Goal: Information Seeking & Learning: Learn about a topic

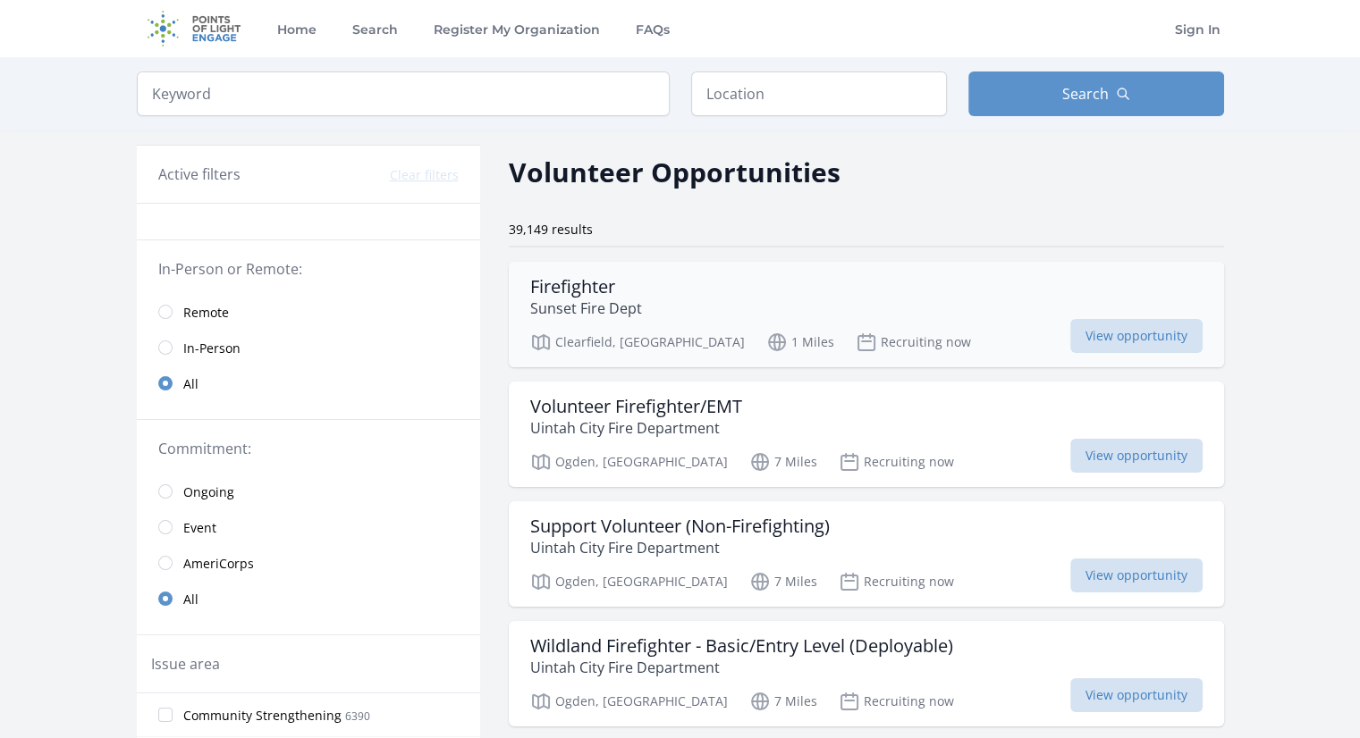
click at [608, 294] on h3 "Firefighter" at bounding box center [586, 286] width 112 height 21
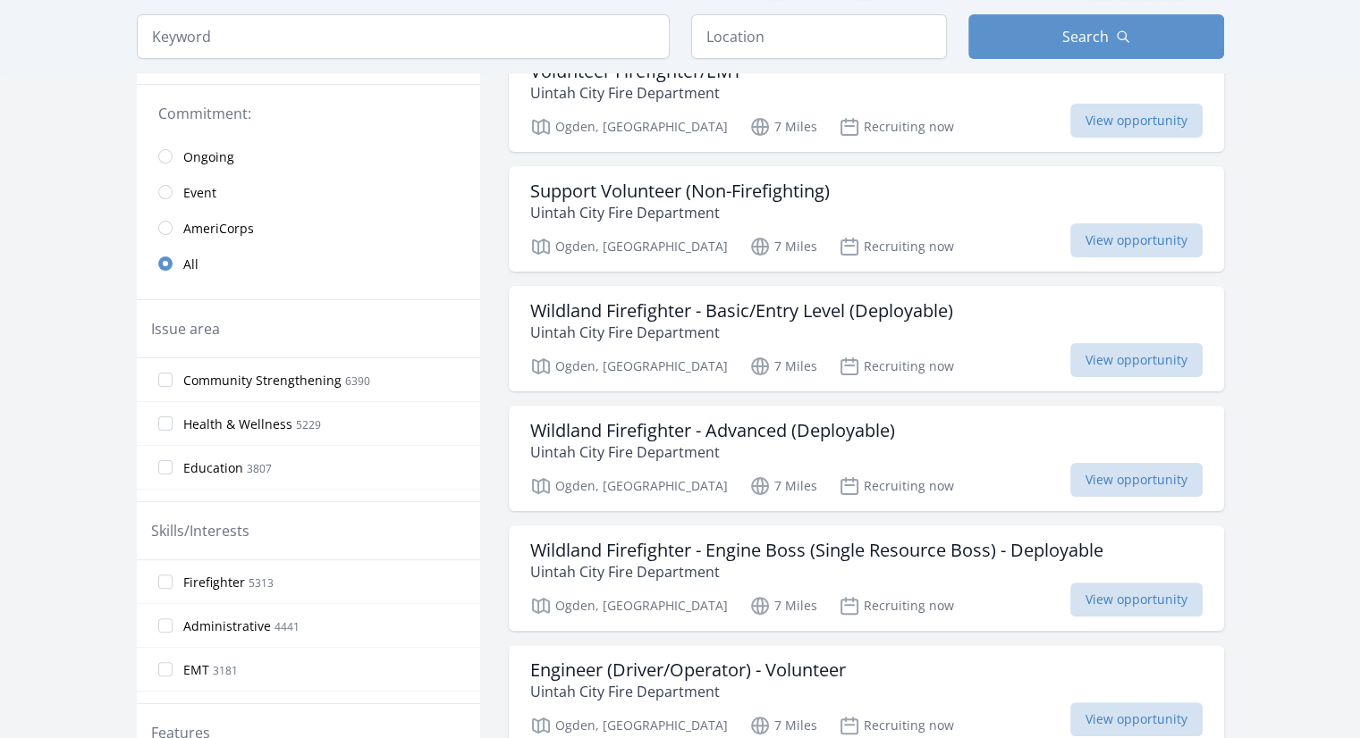
scroll to position [363, 0]
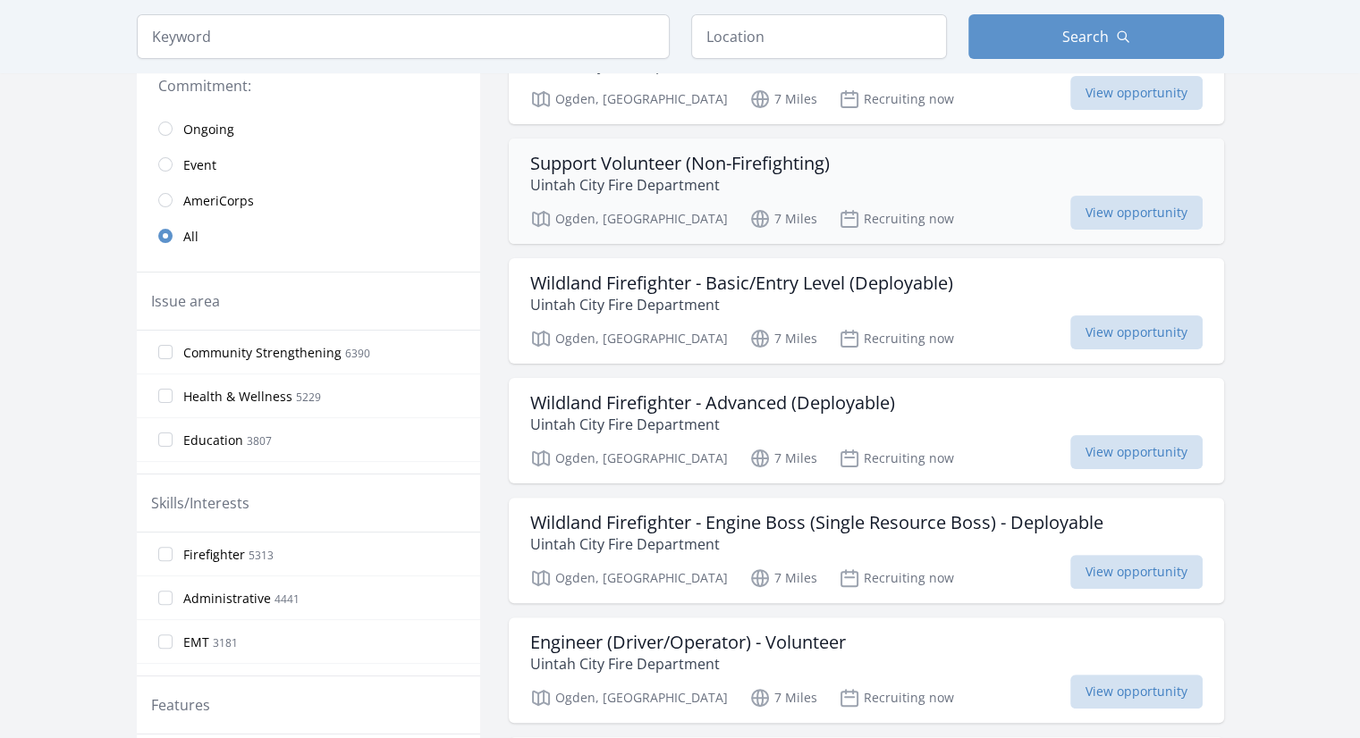
click at [624, 177] on p "Uintah City Fire Department" at bounding box center [679, 184] width 299 height 21
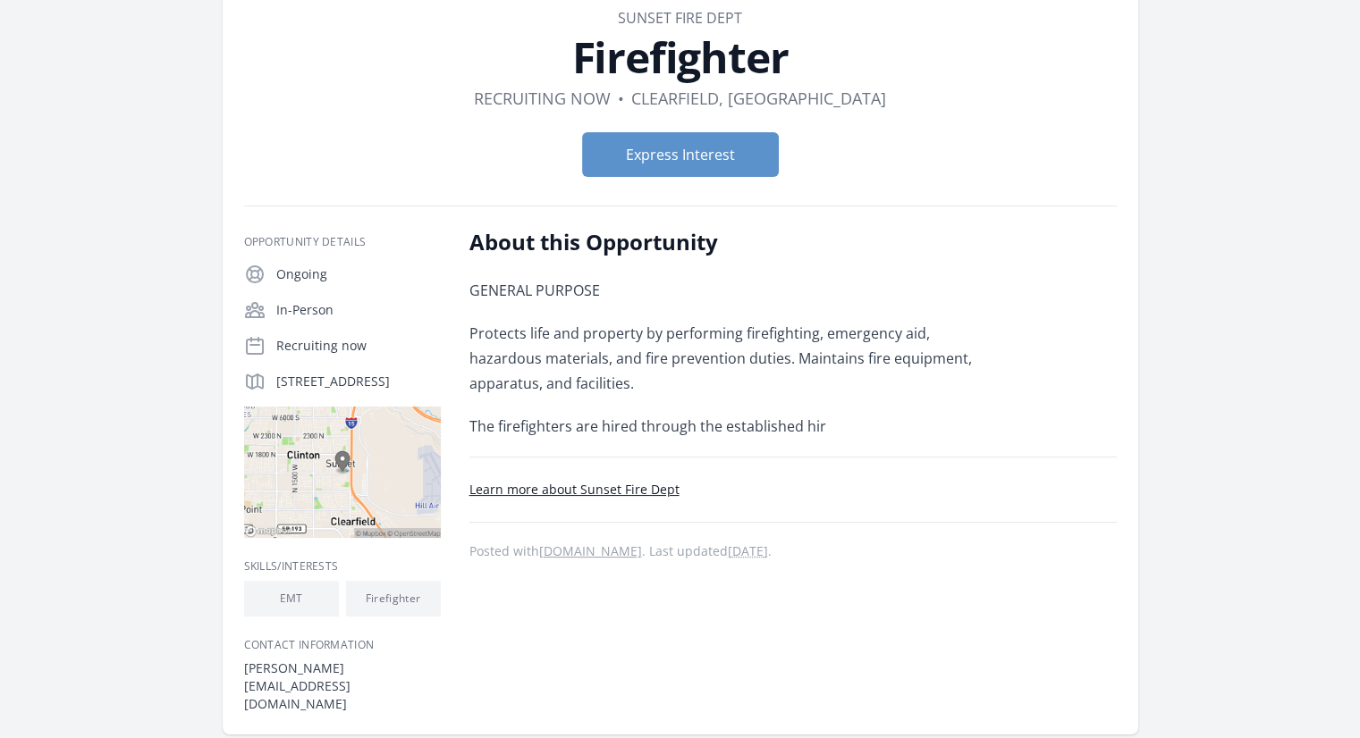
scroll to position [103, 0]
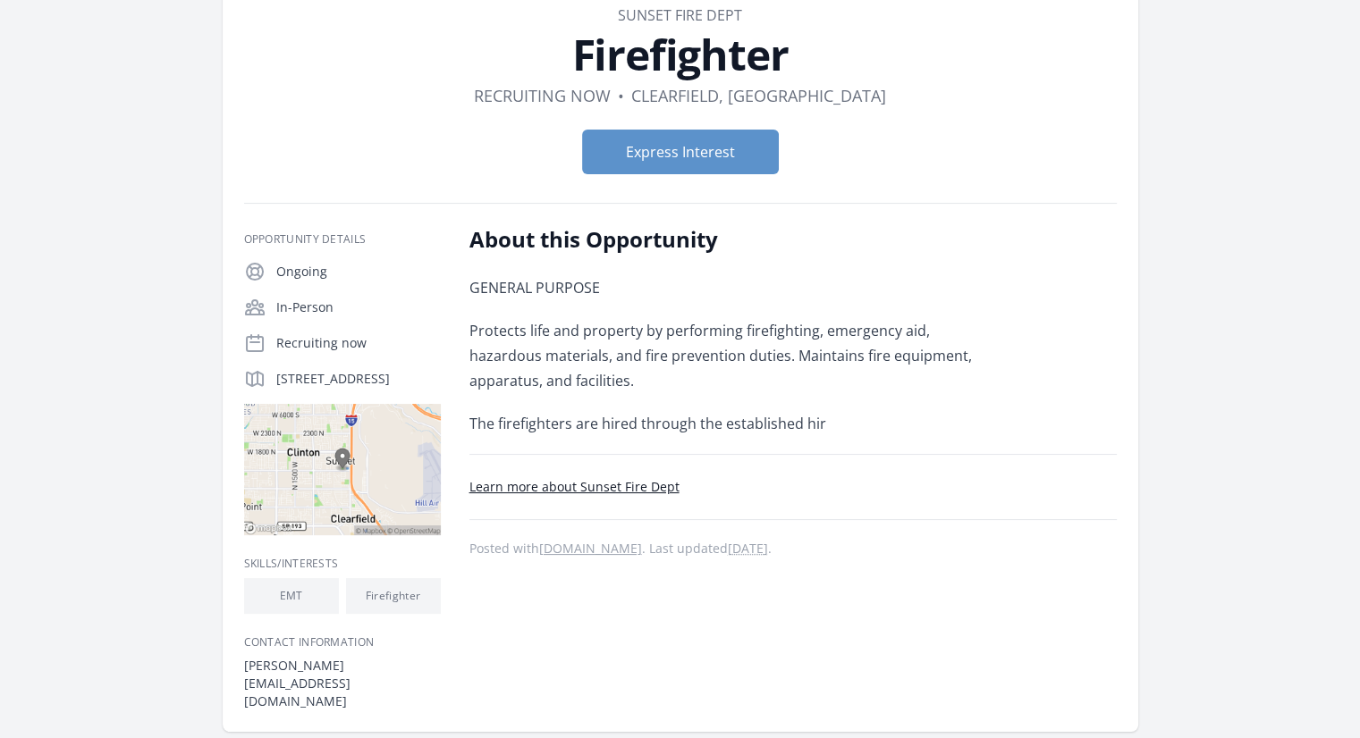
click at [307, 354] on div "Ongoing In-Person Recruiting now 200 W 1300 N, Clearfield, UT 84015" at bounding box center [342, 398] width 197 height 274
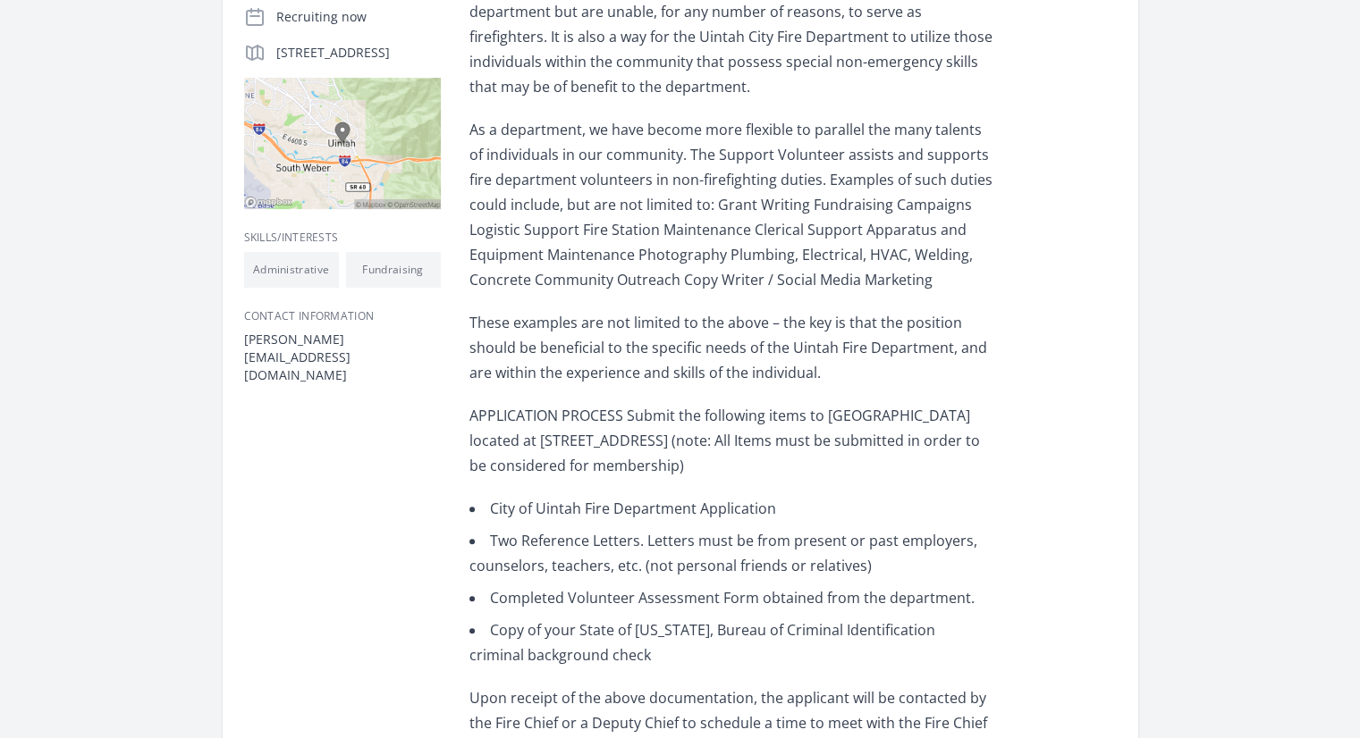
scroll to position [431, 0]
